Goal: Task Accomplishment & Management: Manage account settings

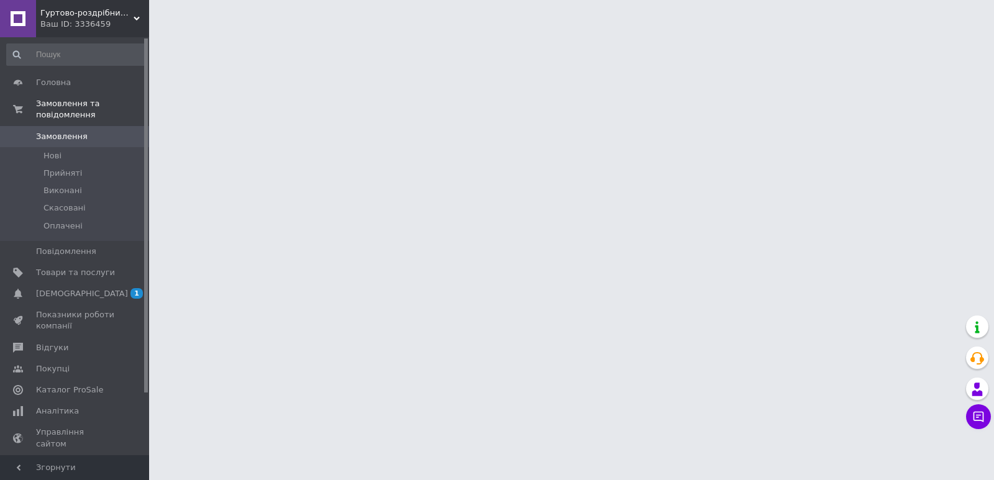
click at [109, 17] on span "Гуртово-роздрібний магазин IZiDA" at bounding box center [86, 12] width 93 height 11
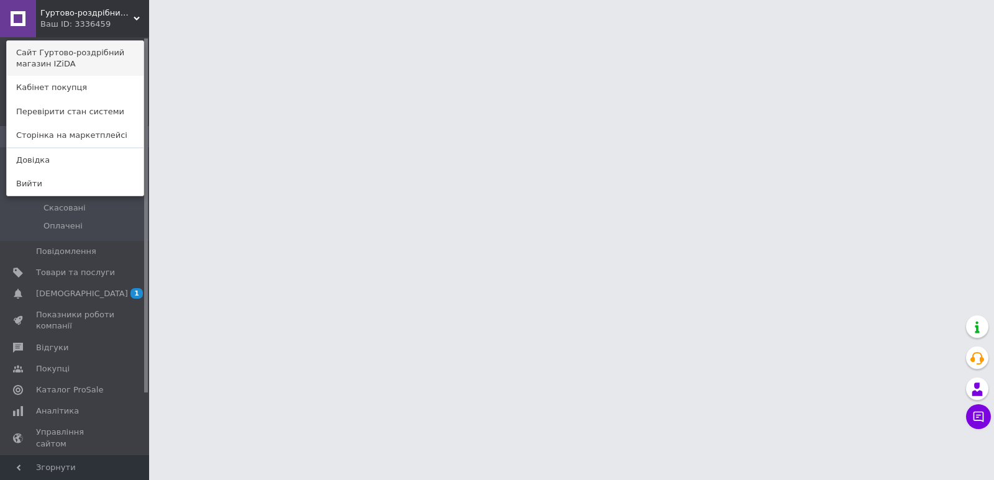
click at [111, 63] on link "Сайт Гуртово-роздрібний магазин IZiDA" at bounding box center [75, 58] width 137 height 35
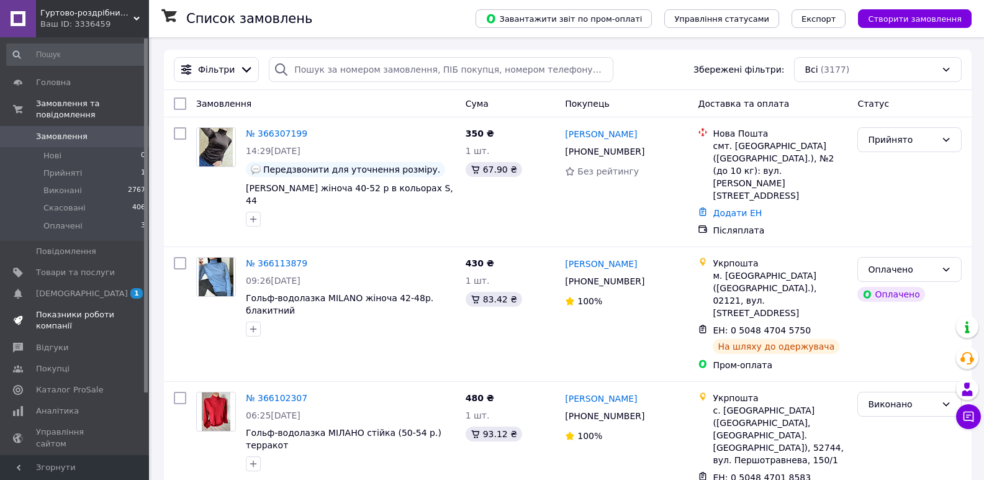
click at [116, 304] on link "Показники роботи компанії" at bounding box center [76, 320] width 153 height 32
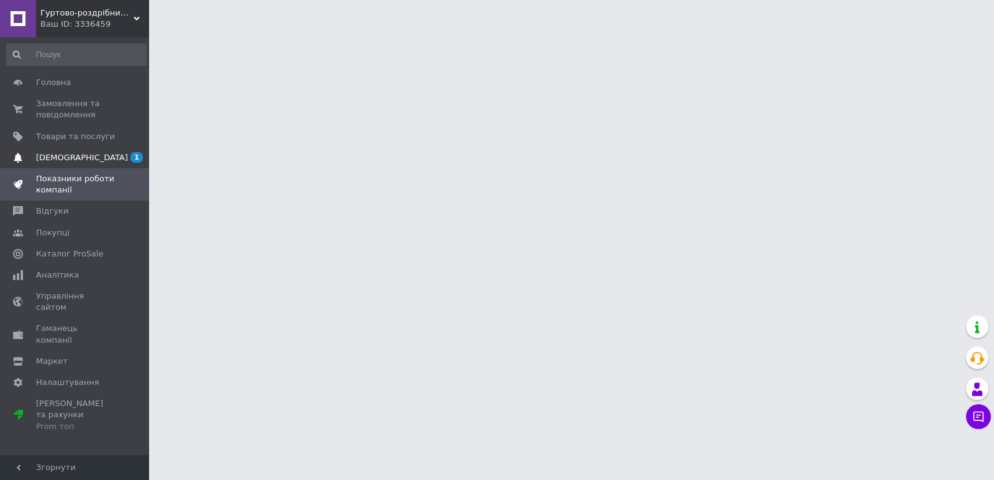
click at [78, 157] on span "[DEMOGRAPHIC_DATA]" at bounding box center [82, 157] width 92 height 11
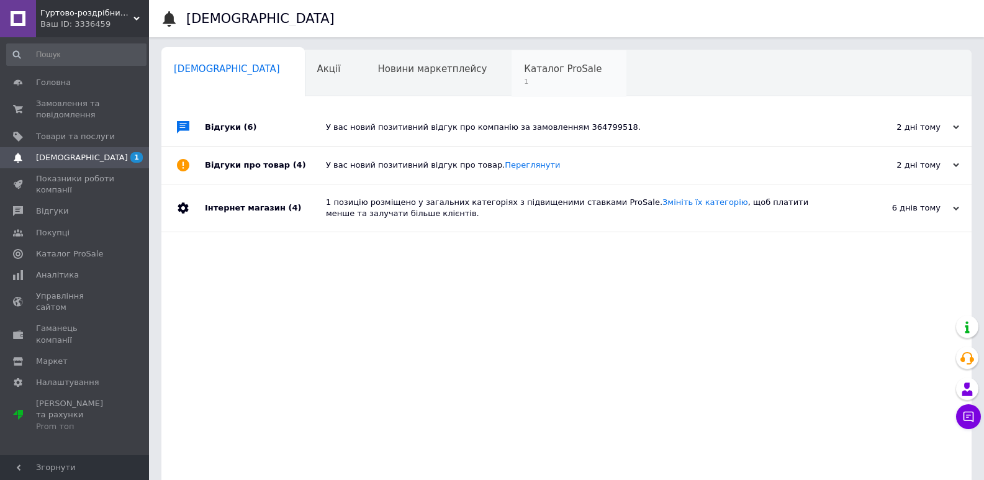
click at [512, 76] on div "Каталог ProSale 1" at bounding box center [569, 73] width 115 height 47
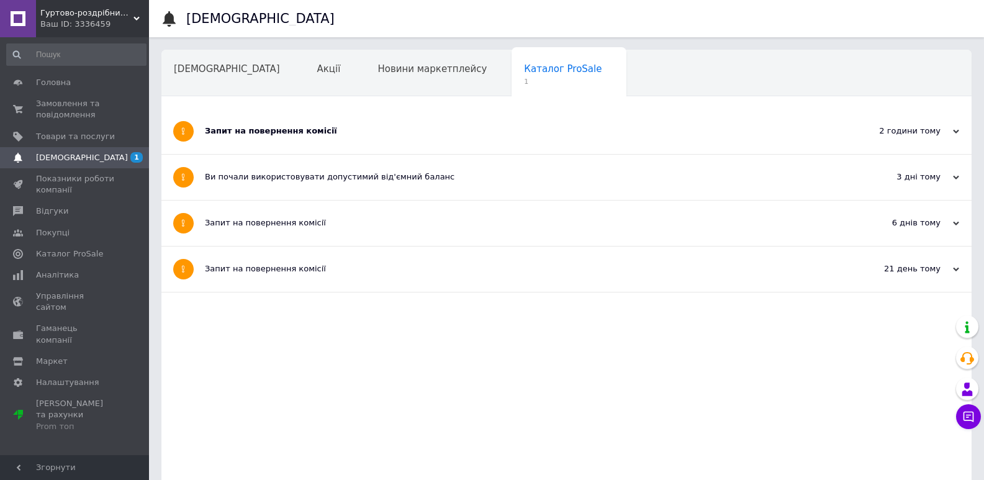
click at [317, 135] on div "Запит на повернення комісії" at bounding box center [520, 130] width 630 height 11
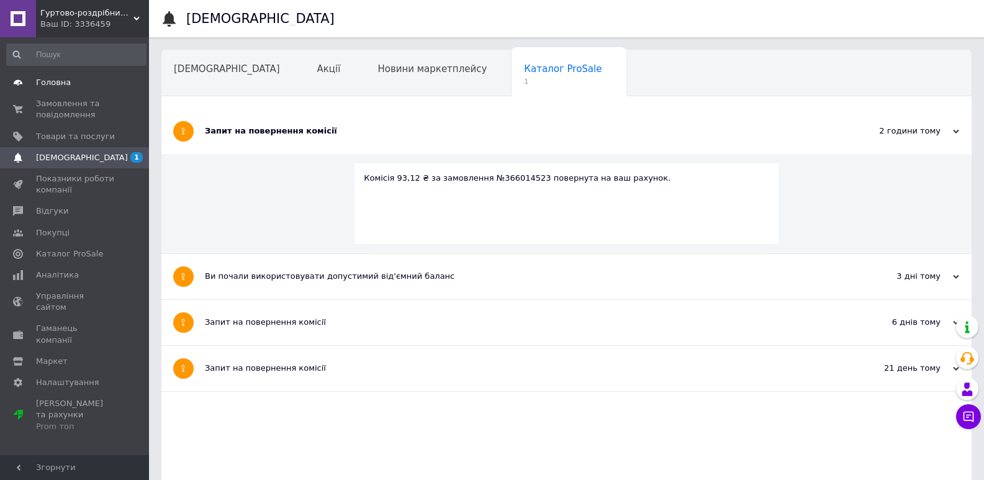
click at [36, 81] on span "Головна" at bounding box center [53, 82] width 35 height 11
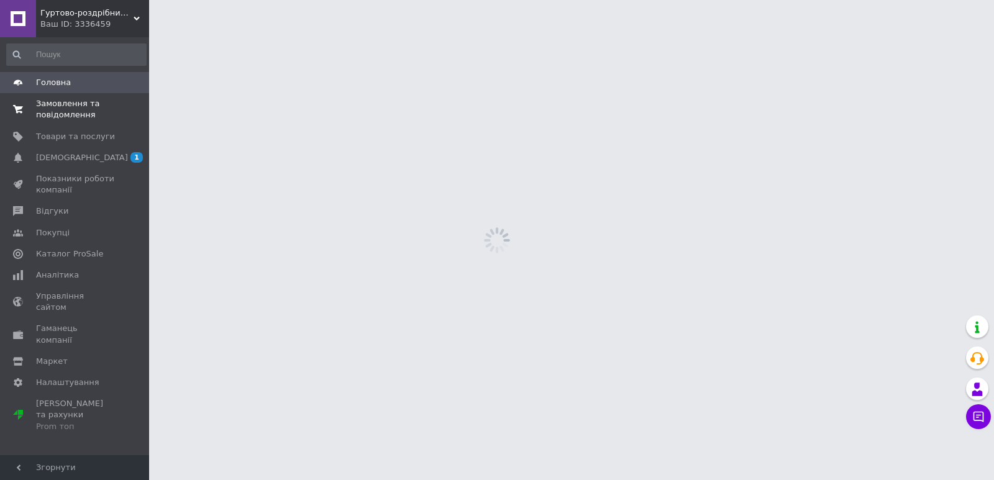
click at [48, 101] on span "Замовлення та повідомлення" at bounding box center [75, 109] width 79 height 22
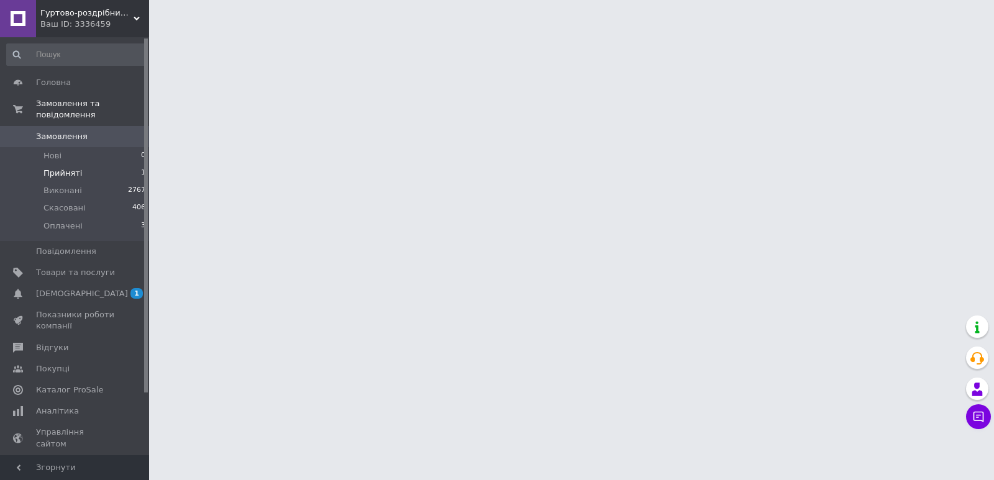
click at [120, 167] on li "Прийняті 1" at bounding box center [76, 173] width 153 height 17
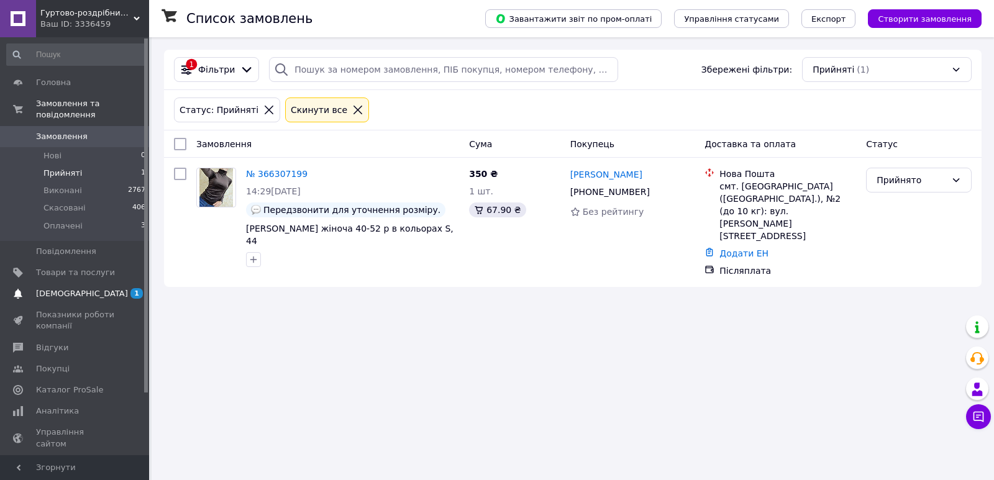
click at [61, 288] on span "[DEMOGRAPHIC_DATA]" at bounding box center [82, 293] width 92 height 11
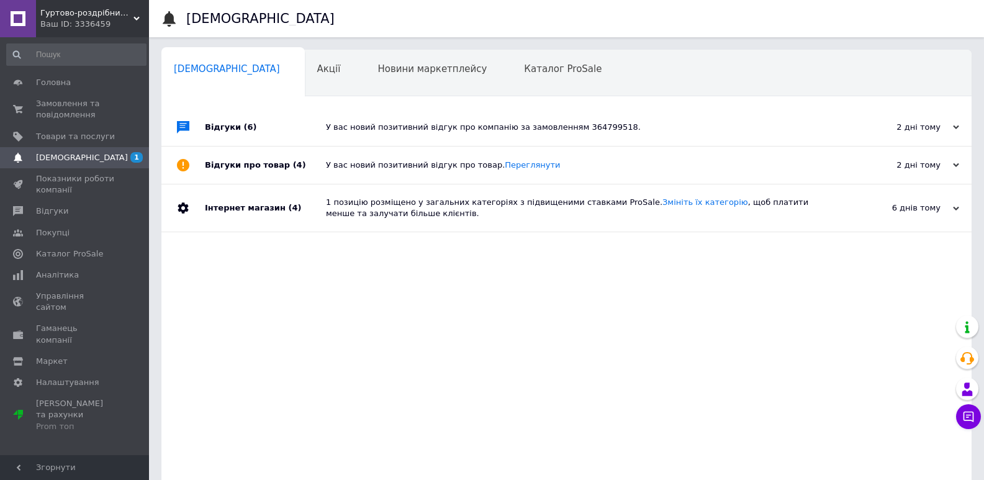
click at [297, 97] on div "Навчання та заходи 0" at bounding box center [229, 120] width 136 height 47
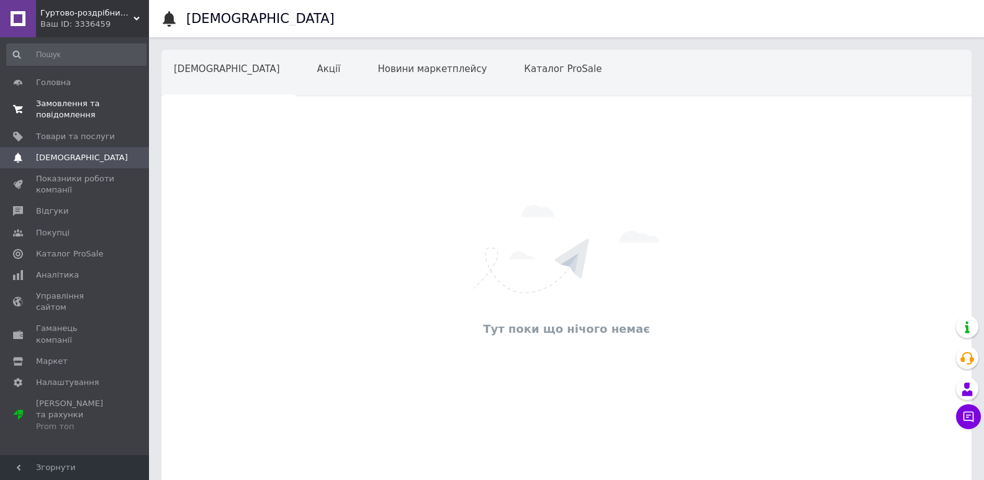
click at [71, 106] on span "Замовлення та повідомлення" at bounding box center [75, 109] width 79 height 22
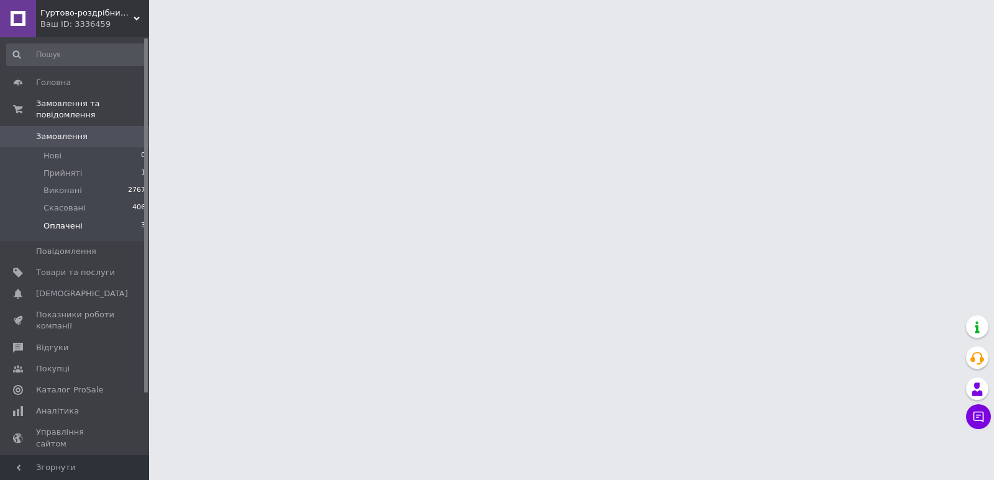
click at [104, 217] on li "Оплачені 3" at bounding box center [76, 229] width 153 height 24
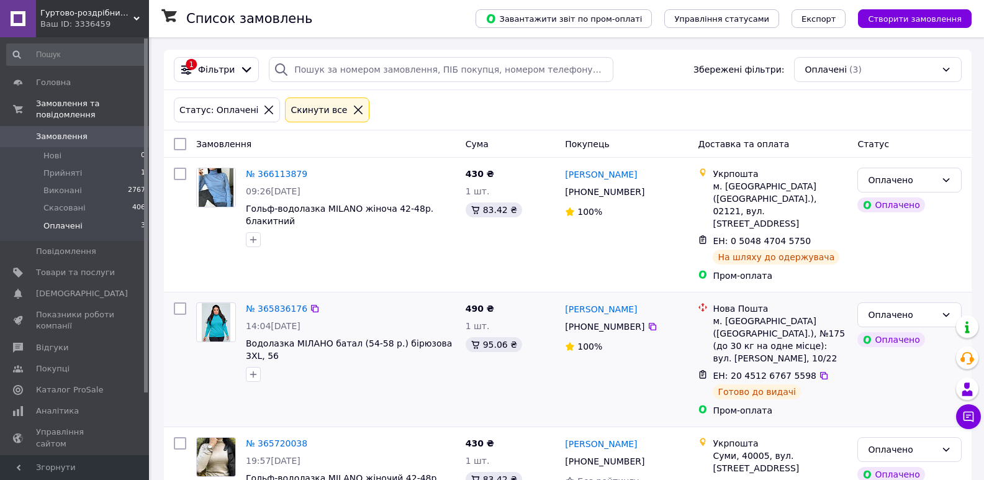
scroll to position [32, 0]
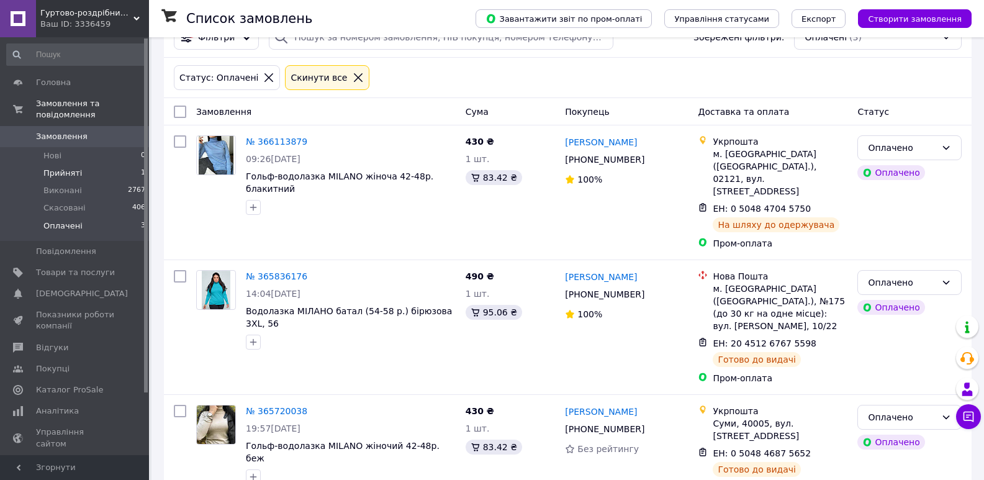
click at [86, 166] on li "Прийняті 1" at bounding box center [76, 173] width 153 height 17
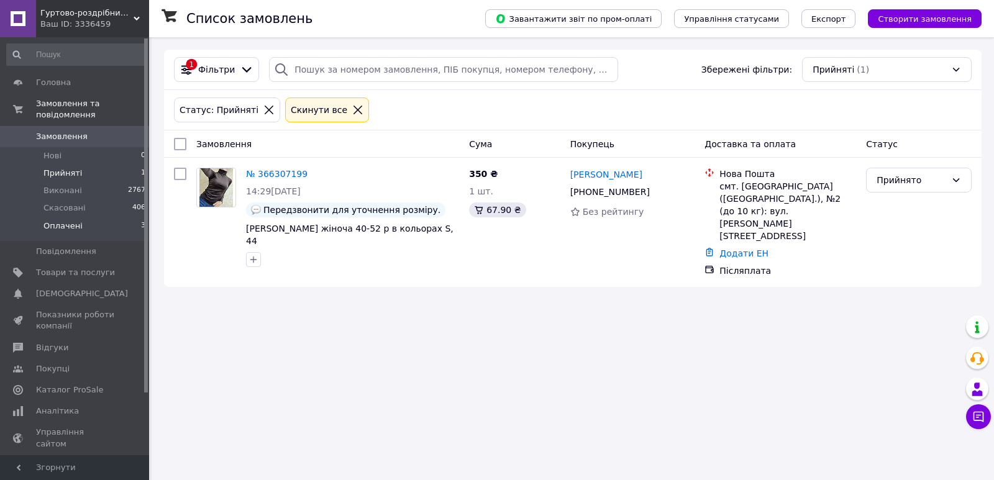
click at [102, 219] on li "Оплачені 3" at bounding box center [76, 229] width 153 height 24
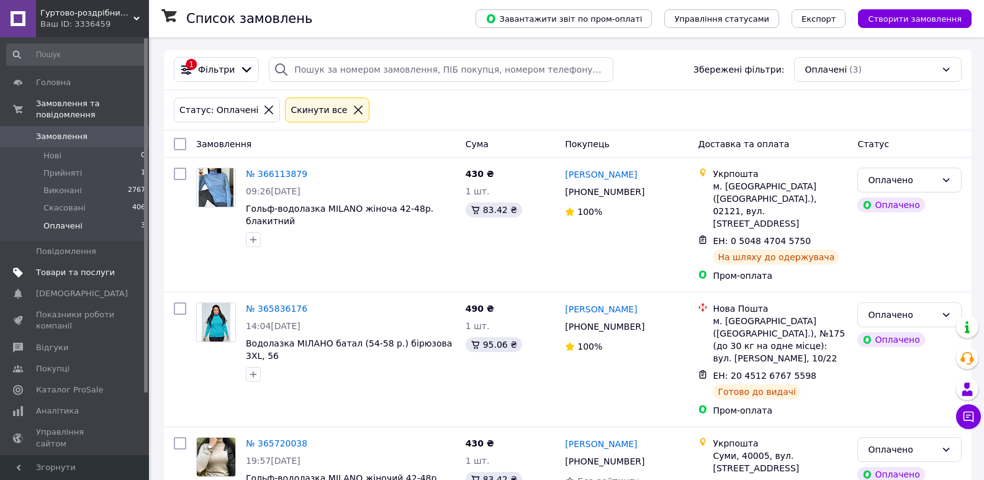
click at [65, 267] on span "Товари та послуги" at bounding box center [75, 272] width 79 height 11
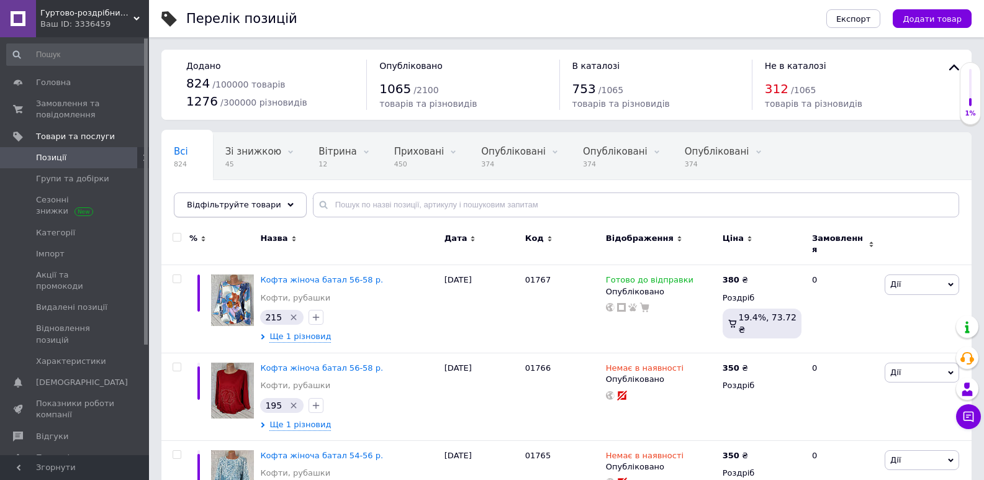
click at [235, 205] on span "Відфільтруйте товари" at bounding box center [234, 204] width 94 height 9
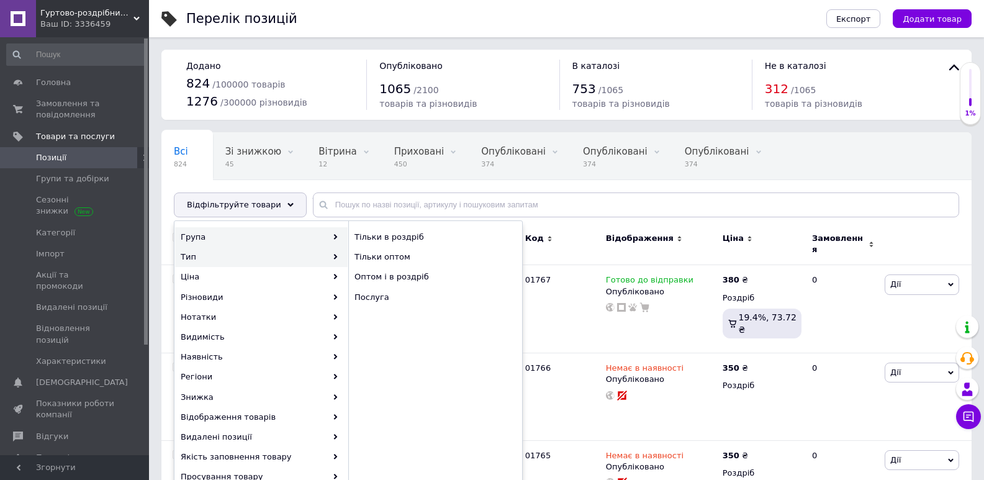
click at [234, 238] on div "Група" at bounding box center [261, 237] width 173 height 20
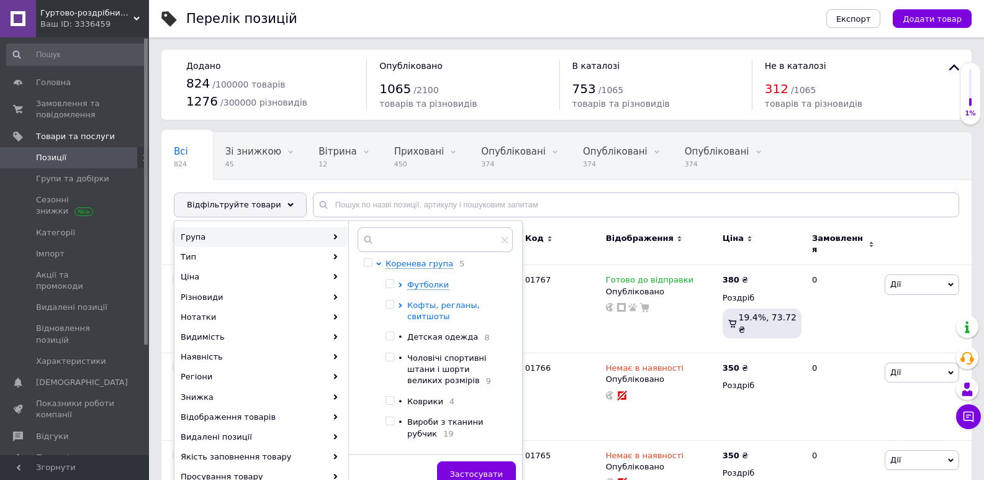
click at [433, 307] on span "Кофты, регланы, свитшоты" at bounding box center [443, 311] width 73 height 20
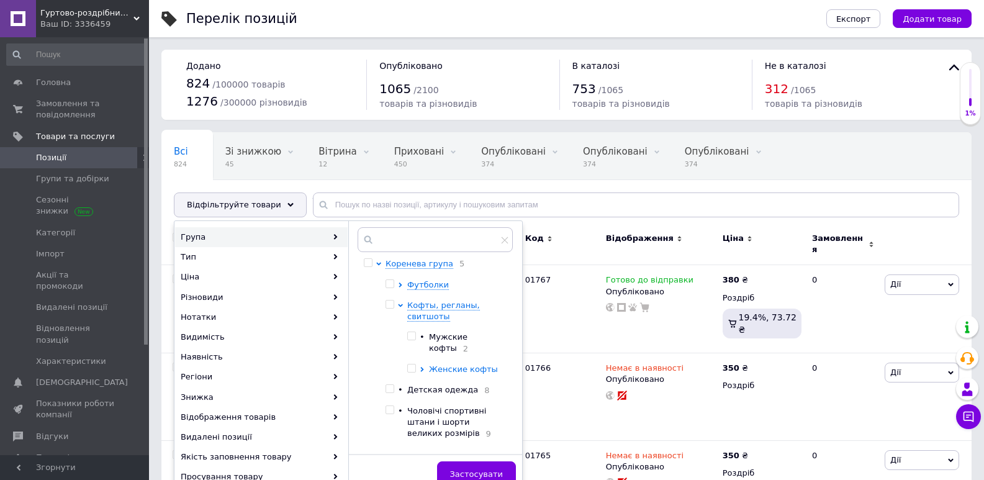
click at [474, 365] on span "Женские кофты" at bounding box center [463, 369] width 69 height 9
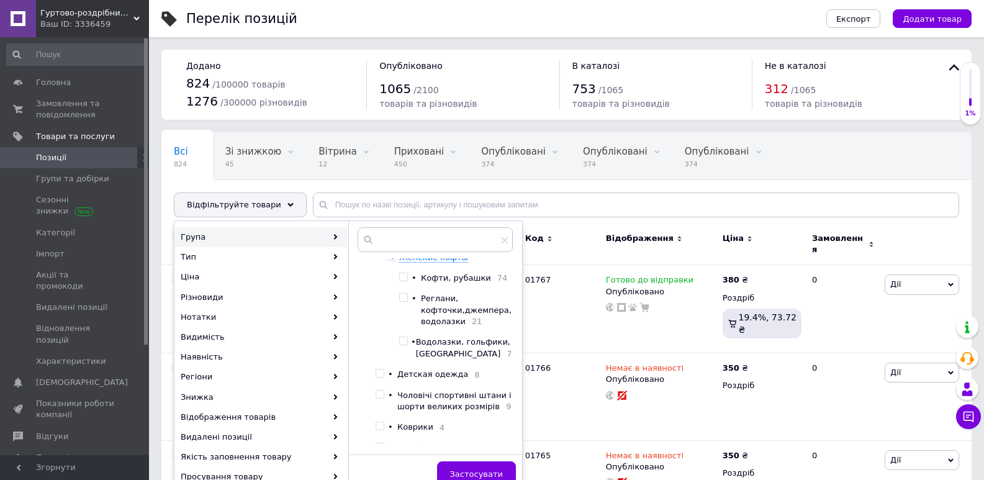
scroll to position [124, 0]
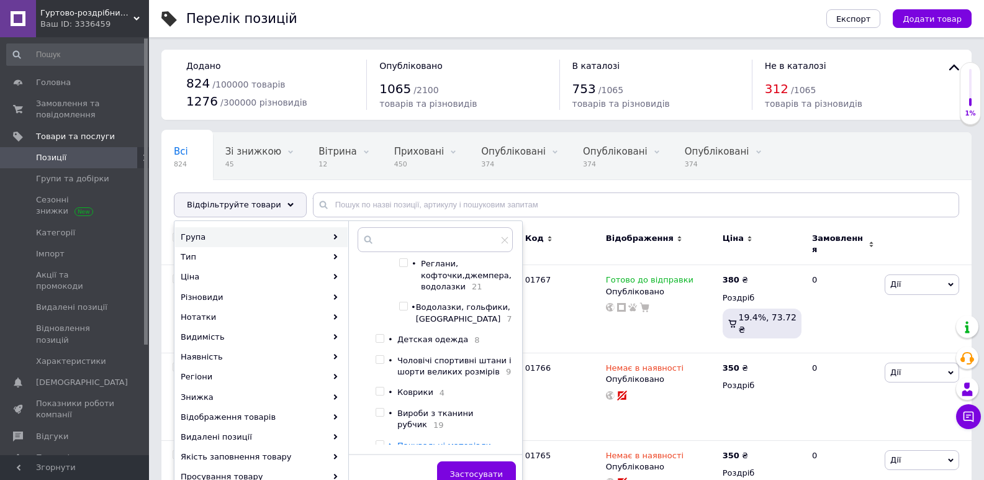
click at [407, 310] on input "checkbox" at bounding box center [403, 306] width 8 height 8
checkbox input "true"
click at [497, 468] on button "Застосувати" at bounding box center [476, 473] width 79 height 25
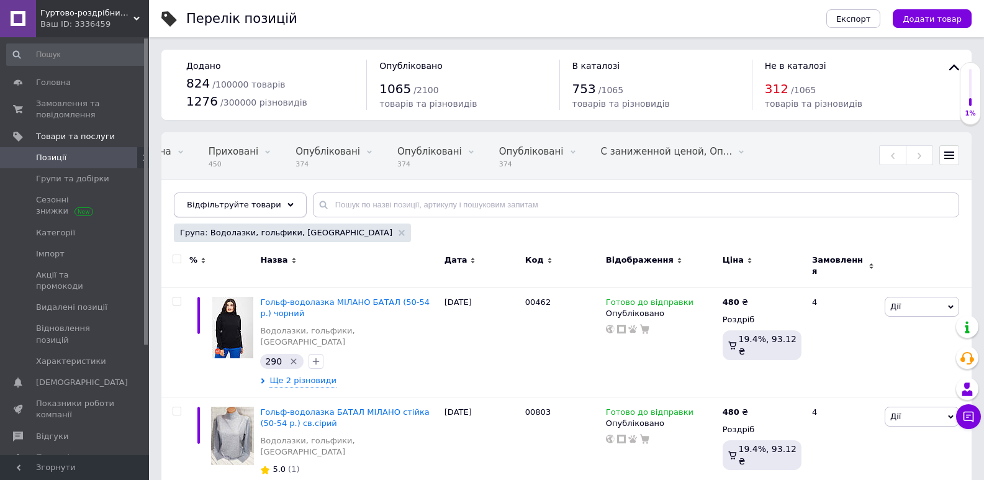
click at [243, 197] on div "Відфільтруйте товари" at bounding box center [240, 205] width 133 height 25
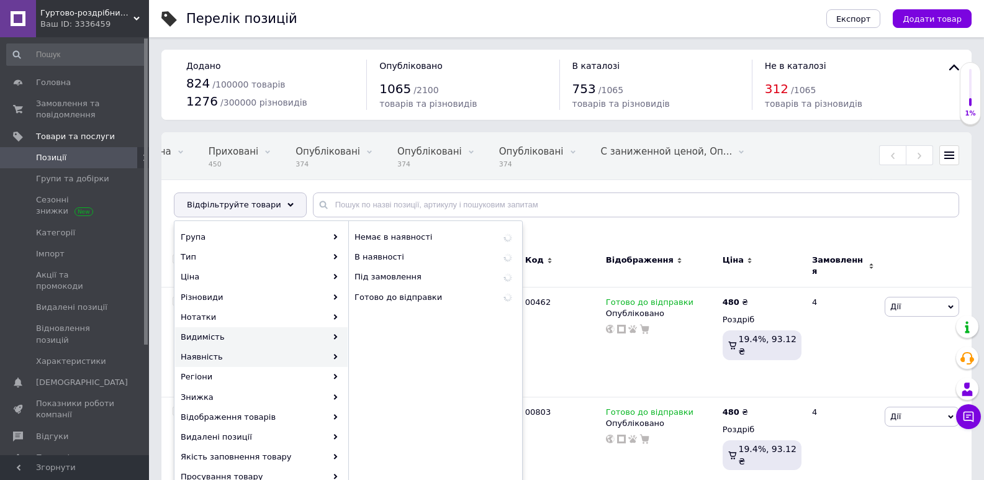
click at [264, 343] on div "Видимість" at bounding box center [261, 337] width 173 height 20
click at [284, 337] on div "Видимість" at bounding box center [261, 337] width 173 height 20
click at [286, 335] on div "Видимість" at bounding box center [261, 337] width 173 height 20
click at [294, 337] on div "Видимість" at bounding box center [261, 337] width 173 height 20
click at [235, 388] on div "Знижка" at bounding box center [261, 397] width 173 height 20
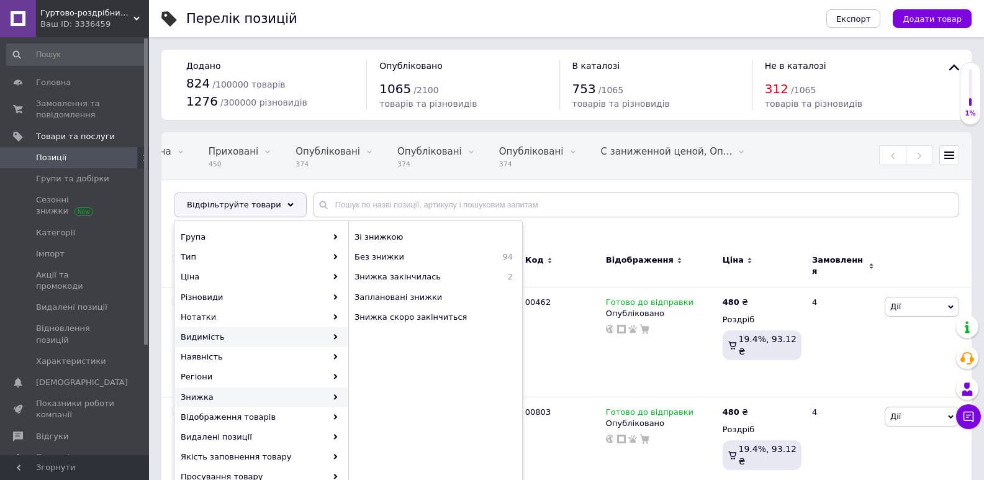
click at [250, 328] on div "Видимість" at bounding box center [261, 337] width 173 height 20
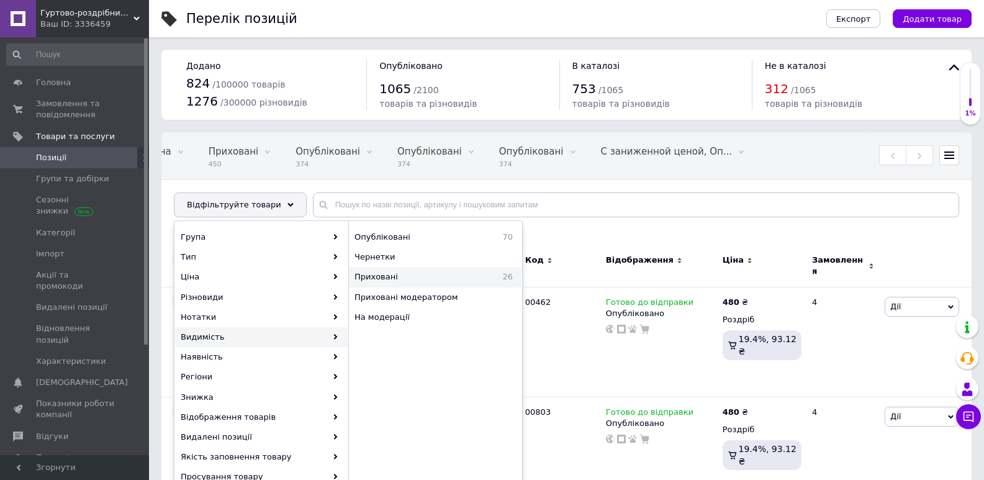
click at [434, 278] on span "Приховані" at bounding box center [412, 276] width 115 height 11
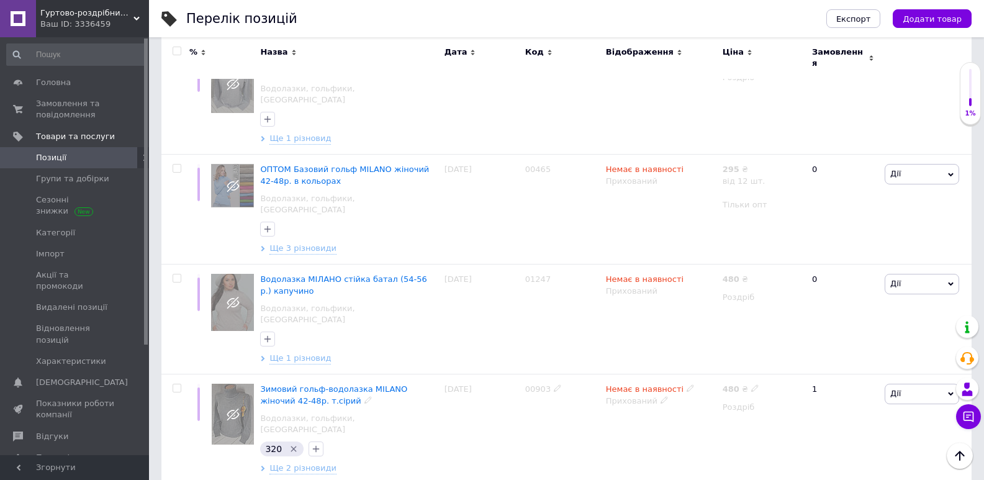
scroll to position [2540, 0]
